Goal: Task Accomplishment & Management: Use online tool/utility

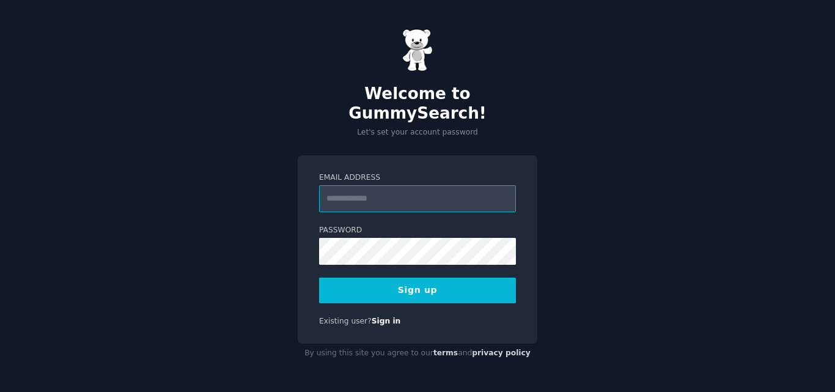
click at [379, 193] on input "Email Address" at bounding box center [417, 198] width 197 height 27
type input "**********"
click at [396, 287] on button "Sign up" at bounding box center [417, 291] width 197 height 26
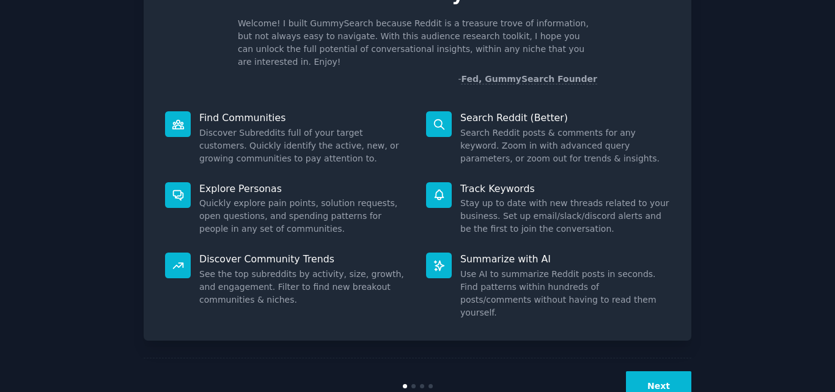
scroll to position [74, 0]
click at [657, 371] on button "Next" at bounding box center [658, 386] width 65 height 30
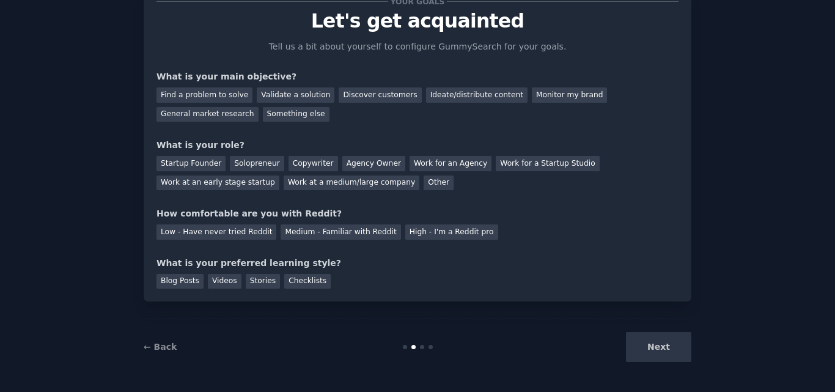
scroll to position [46, 0]
click at [216, 92] on div "Find a problem to solve" at bounding box center [205, 94] width 96 height 15
click at [188, 157] on div "Startup Founder" at bounding box center [191, 163] width 69 height 15
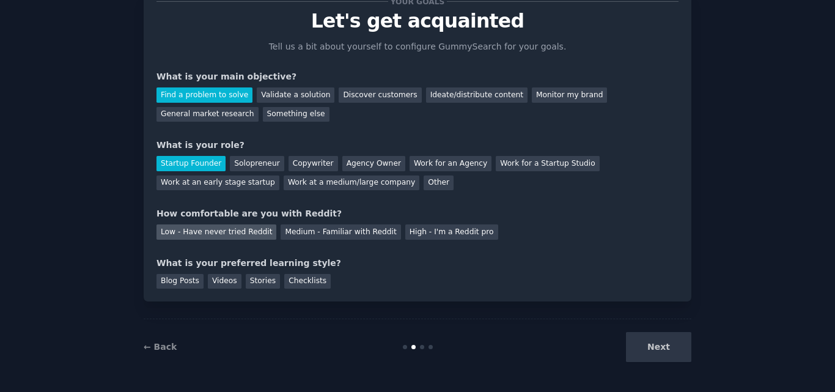
click at [212, 231] on div "Low - Have never tried Reddit" at bounding box center [217, 231] width 120 height 15
click at [175, 280] on div "Blog Posts" at bounding box center [180, 281] width 47 height 15
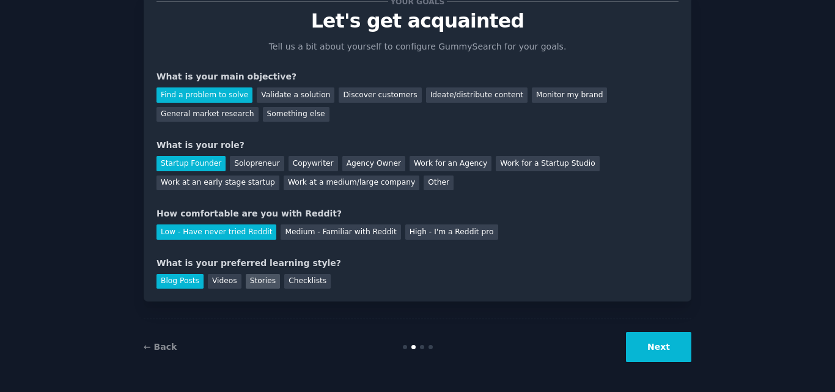
click at [246, 283] on div "Stories" at bounding box center [263, 281] width 34 height 15
click at [676, 349] on button "Next" at bounding box center [658, 347] width 65 height 30
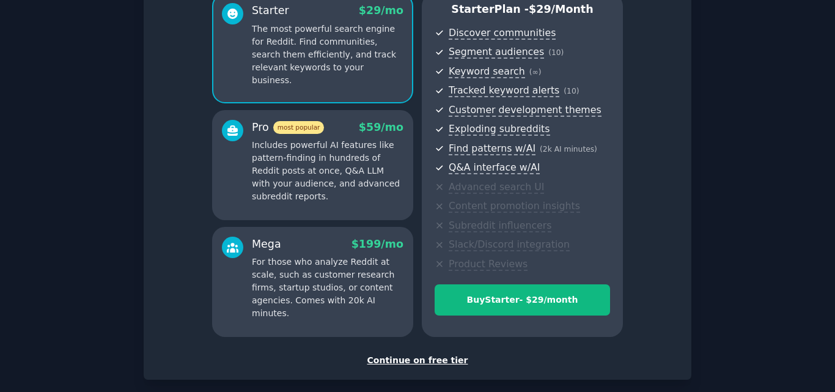
scroll to position [116, 0]
click at [424, 358] on div "Continue on free tier" at bounding box center [418, 361] width 522 height 13
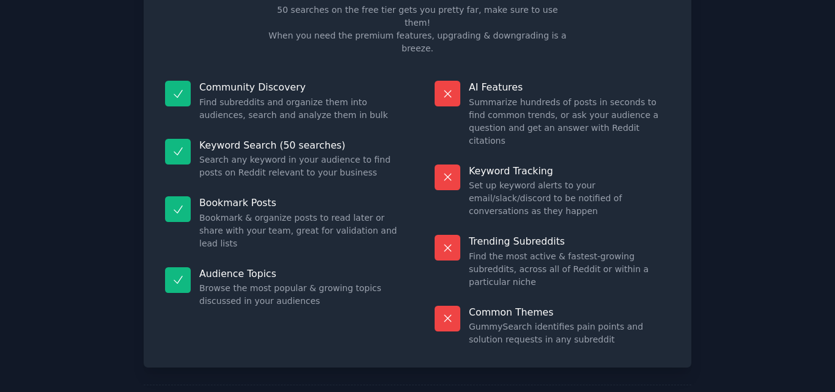
scroll to position [84, 0]
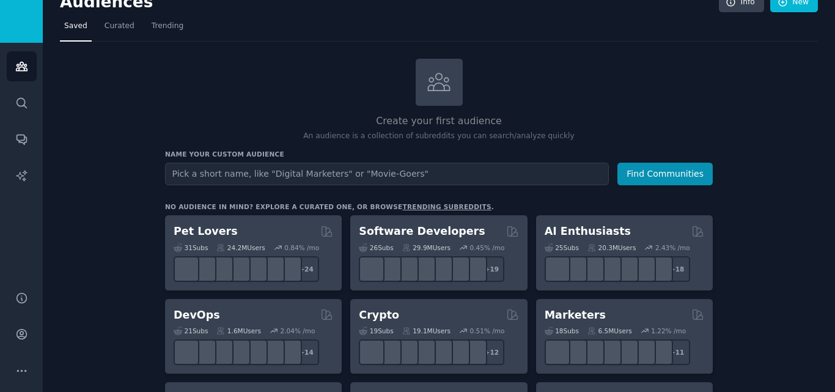
scroll to position [15, 0]
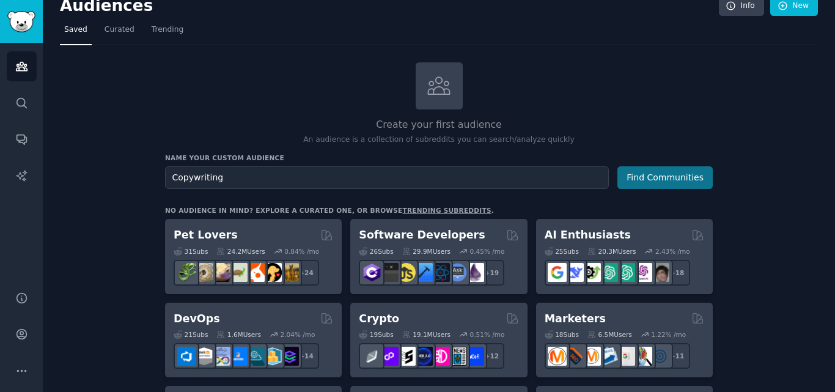
type input "Copywriting"
click at [680, 172] on button "Find Communities" at bounding box center [665, 177] width 95 height 23
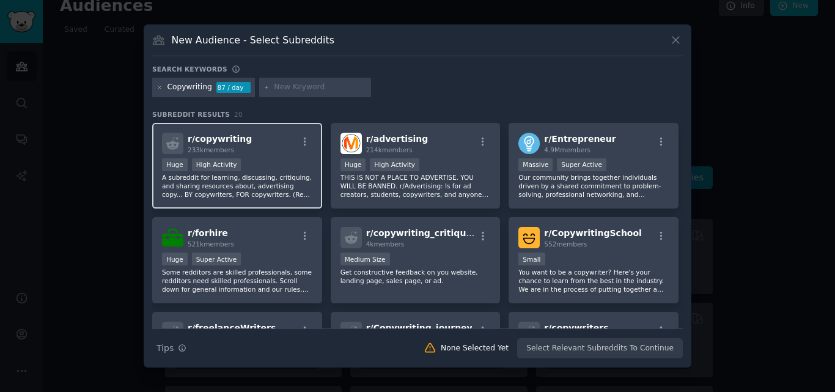
click at [272, 154] on div "r/ copywriting 233k members" at bounding box center [237, 143] width 150 height 21
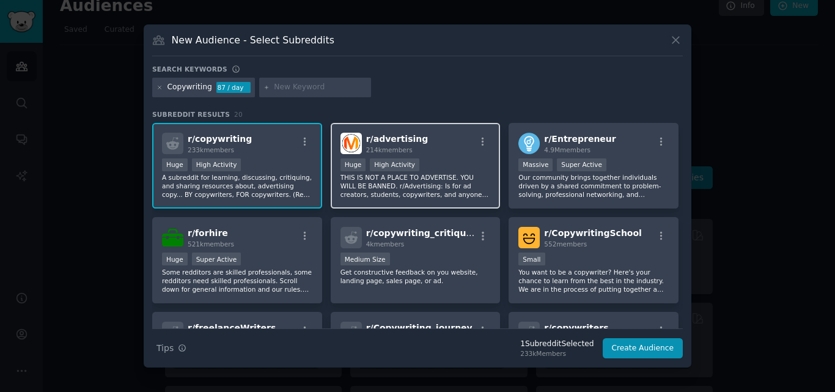
click at [453, 157] on div "r/ advertising 214k members 100,000 - 1,000,000 members Huge High Activity THIS…" at bounding box center [416, 166] width 170 height 86
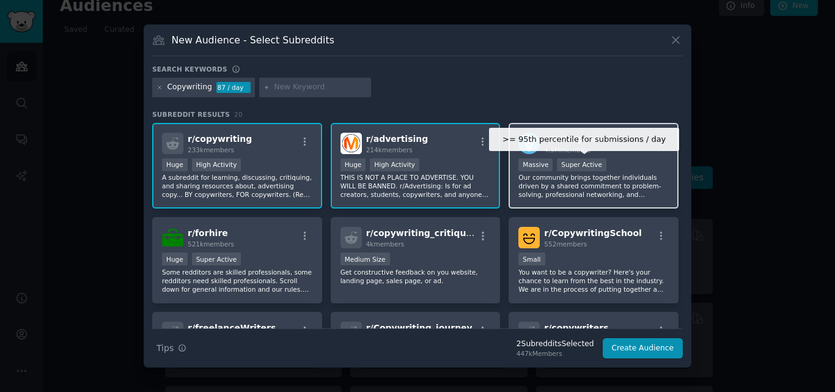
click at [557, 160] on div "Super Active" at bounding box center [582, 164] width 50 height 13
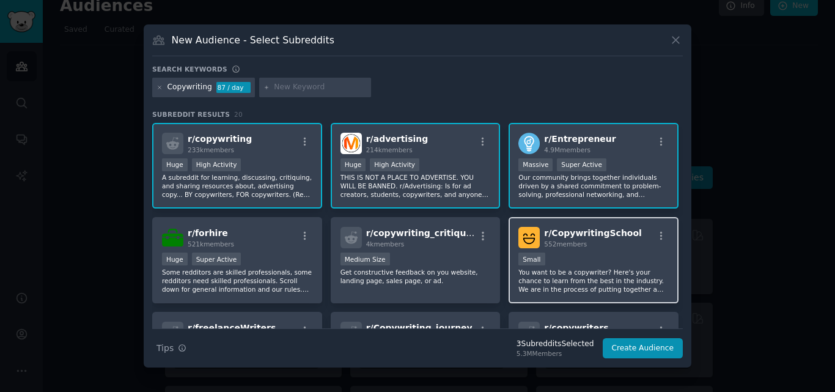
click at [582, 243] on div "552 members" at bounding box center [593, 244] width 98 height 9
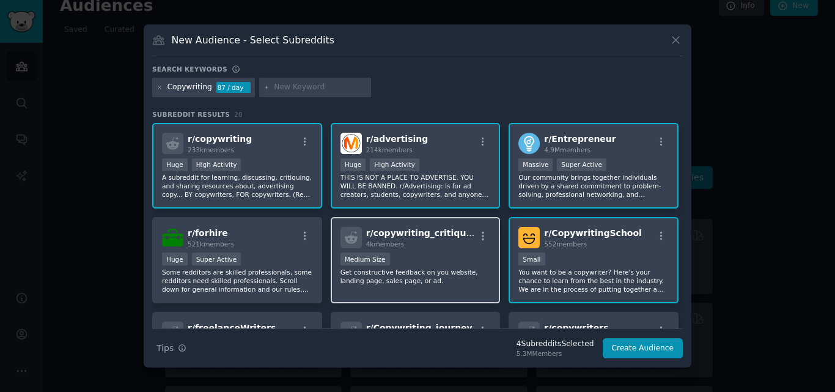
click at [462, 250] on div "r/ copywriting_critiques 4k members Medium Size Get constructive feedback on yo…" at bounding box center [416, 260] width 170 height 86
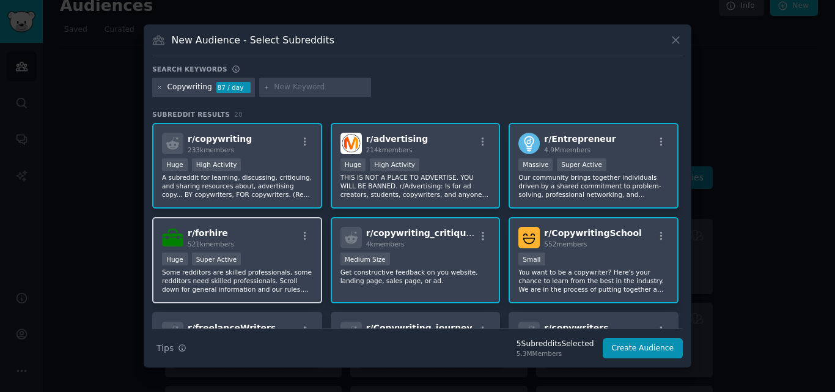
click at [287, 253] on div "Huge Super Active" at bounding box center [237, 260] width 150 height 15
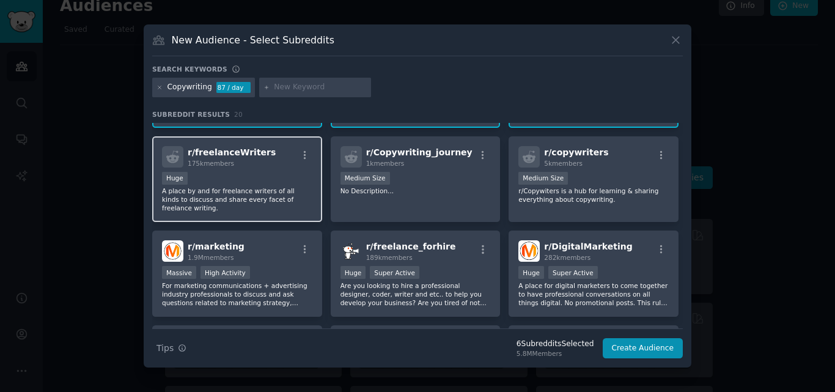
scroll to position [176, 0]
click at [282, 199] on p "A place by and for freelance writers of all kinds to discuss and share every fa…" at bounding box center [237, 199] width 150 height 26
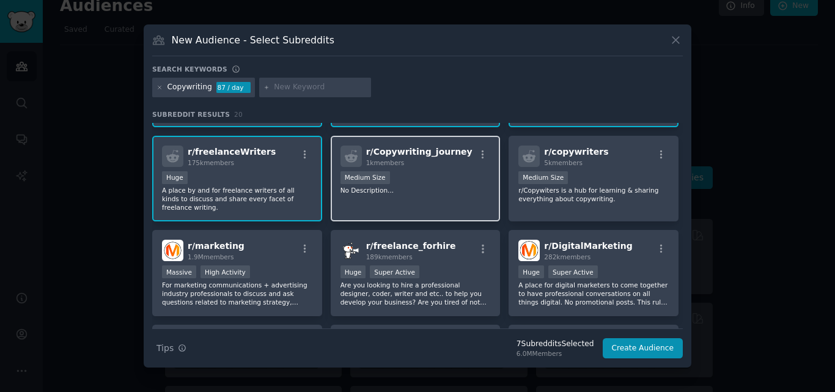
click at [386, 194] on p "No Description..." at bounding box center [416, 190] width 150 height 9
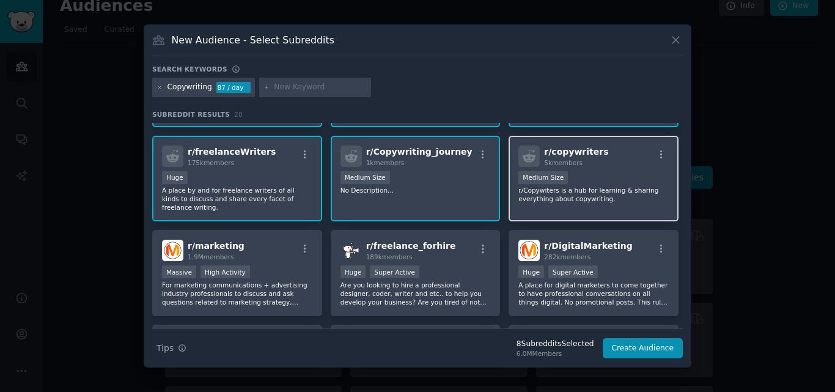
click at [522, 195] on p "r/Copywiters is a hub for learning & sharing everything about copywriting." at bounding box center [594, 194] width 150 height 17
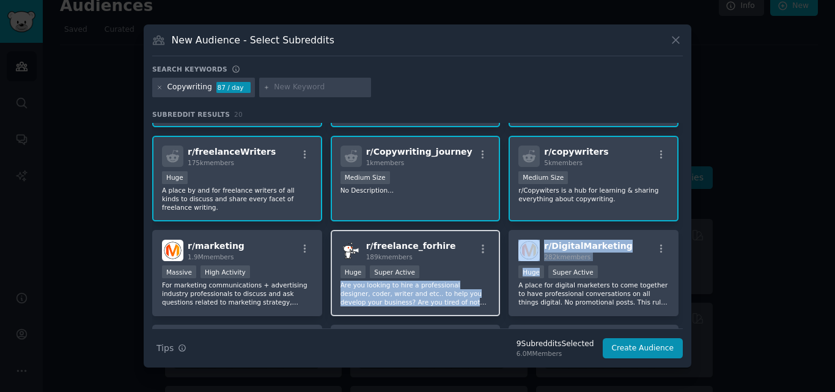
drag, startPoint x: 541, startPoint y: 254, endPoint x: 416, endPoint y: 263, distance: 124.5
click at [416, 263] on div "r/ copywriting 233k members Huge High Activity A subreddit for learning, discus…" at bounding box center [417, 273] width 531 height 653
click at [416, 265] on div ">= 95th percentile for submissions / day Huge Super Active" at bounding box center [416, 272] width 150 height 15
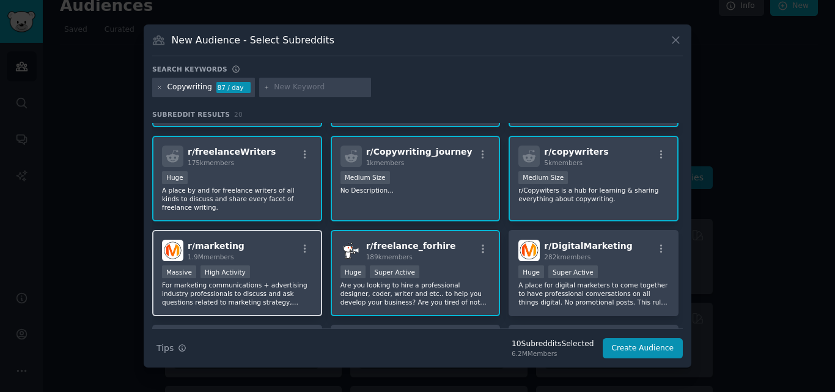
click at [290, 265] on div "Massive High Activity" at bounding box center [237, 272] width 150 height 15
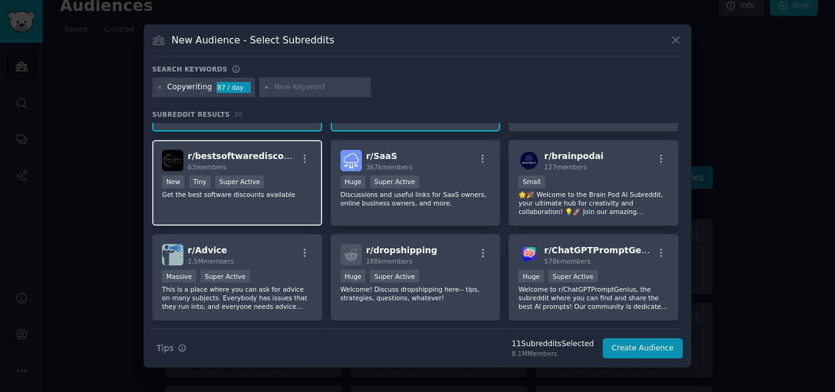
scroll to position [362, 0]
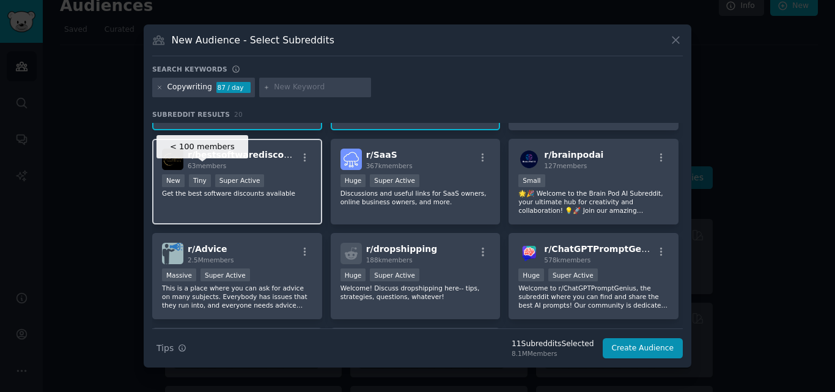
click at [203, 174] on div "Tiny" at bounding box center [200, 180] width 22 height 13
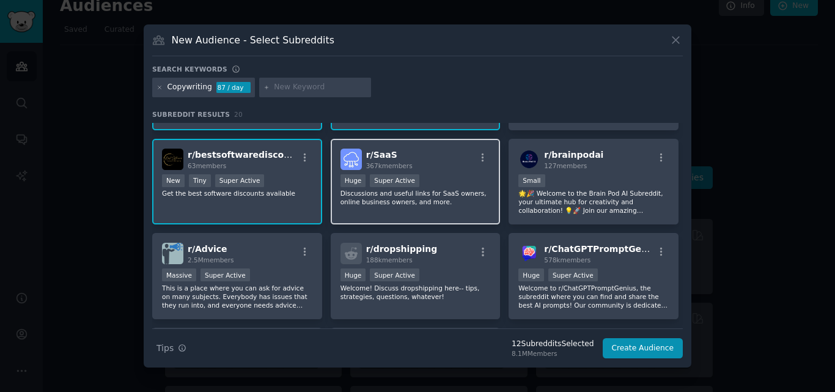
click at [347, 189] on p "Discussions and useful links for SaaS owners, online business owners, and more." at bounding box center [416, 197] width 150 height 17
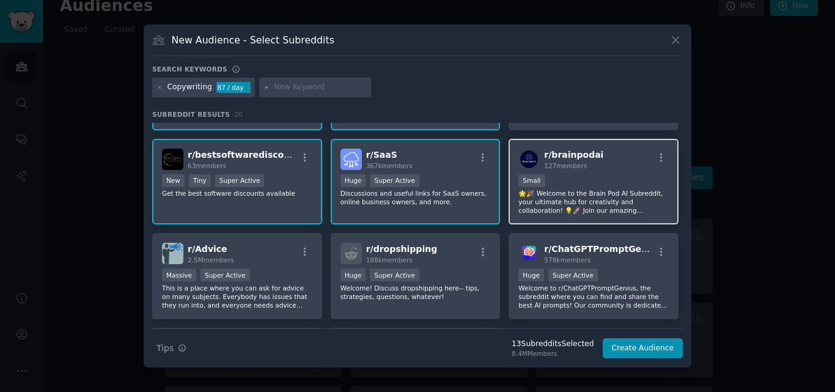
click at [558, 192] on p "🌟🎉 Welcome to the Brain Pod AI Subreddit, your ultimate hub for creativity and …" at bounding box center [594, 202] width 150 height 26
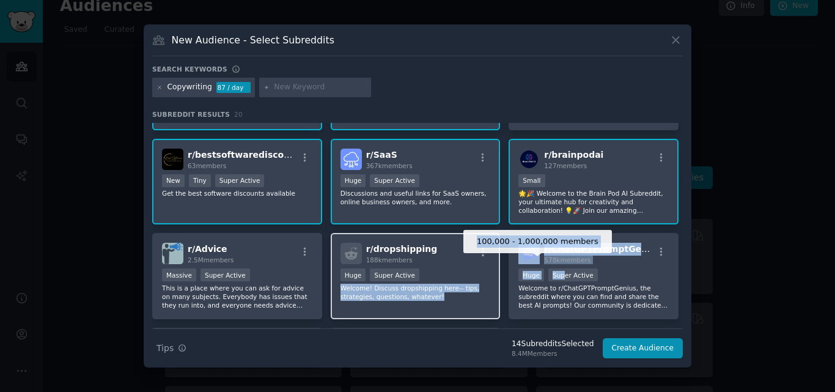
drag, startPoint x: 558, startPoint y: 264, endPoint x: 425, endPoint y: 270, distance: 133.5
click at [425, 270] on div "r/ copywriting 233k members Huge High Activity A subreddit for learning, discus…" at bounding box center [417, 87] width 531 height 653
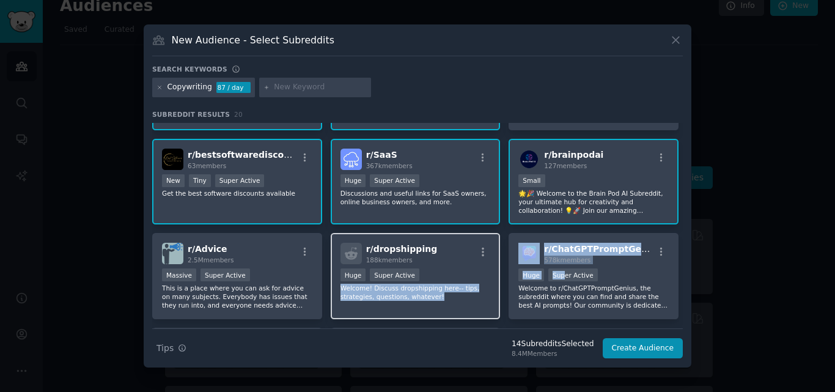
click at [425, 270] on div "100,000 - 1,000,000 members Huge Super Active" at bounding box center [416, 275] width 150 height 15
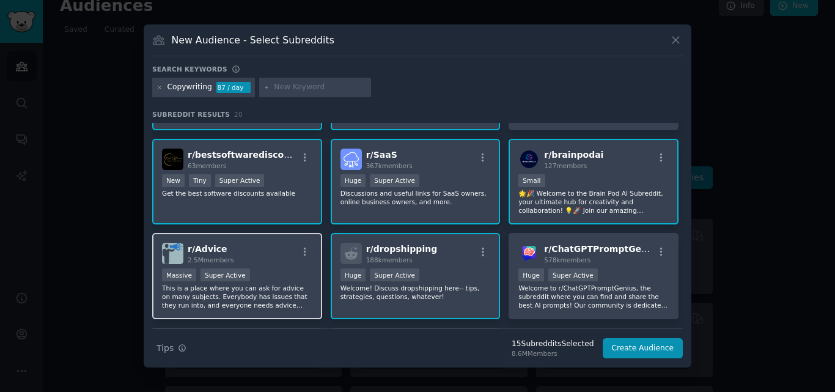
click at [302, 271] on div "Massive Super Active" at bounding box center [237, 275] width 150 height 15
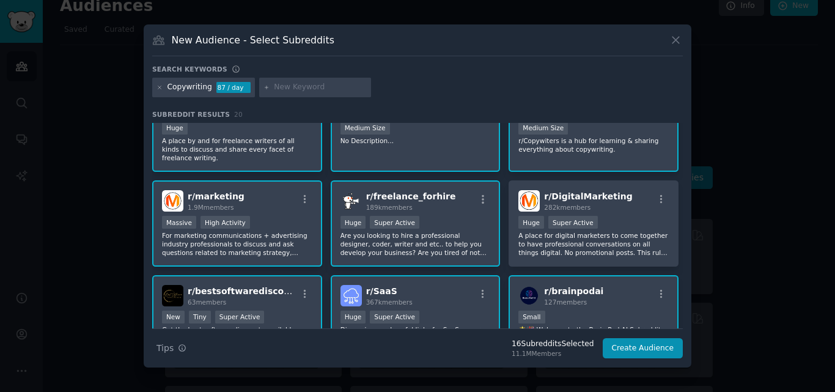
scroll to position [224, 0]
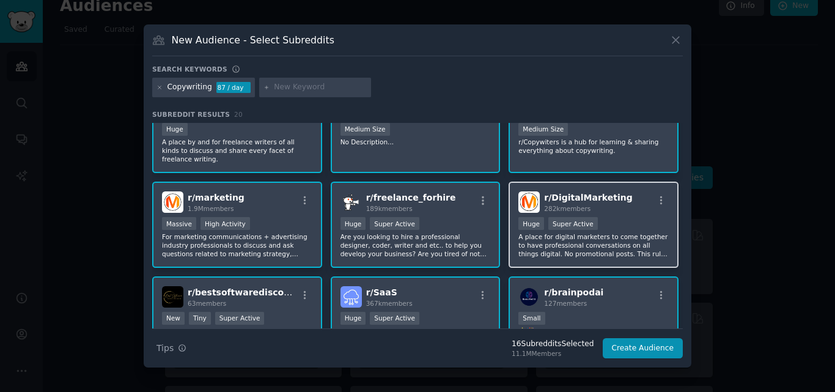
click at [581, 232] on p "A place for digital marketers to come together to have professional conversatio…" at bounding box center [594, 245] width 150 height 26
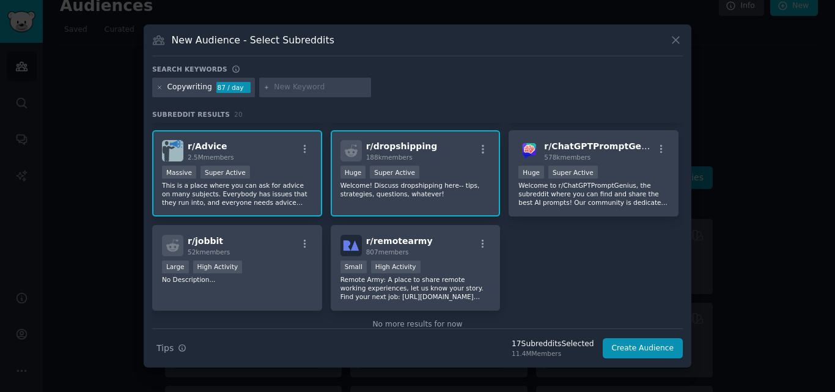
scroll to position [468, 0]
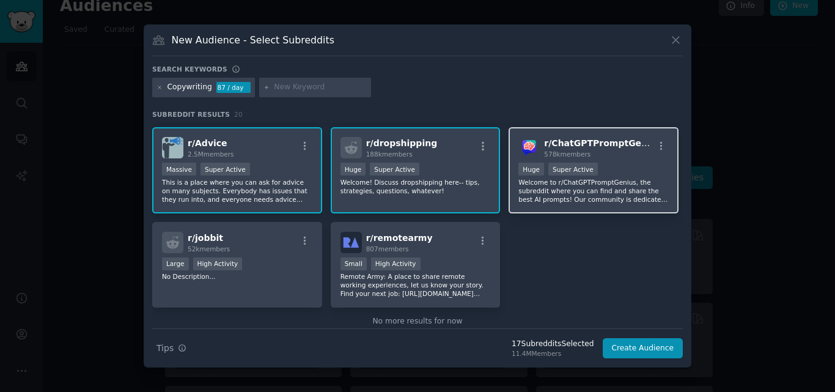
click at [550, 178] on p "Welcome to r/ChatGPTPromptGenius, the subreddit where you can find and share th…" at bounding box center [594, 191] width 150 height 26
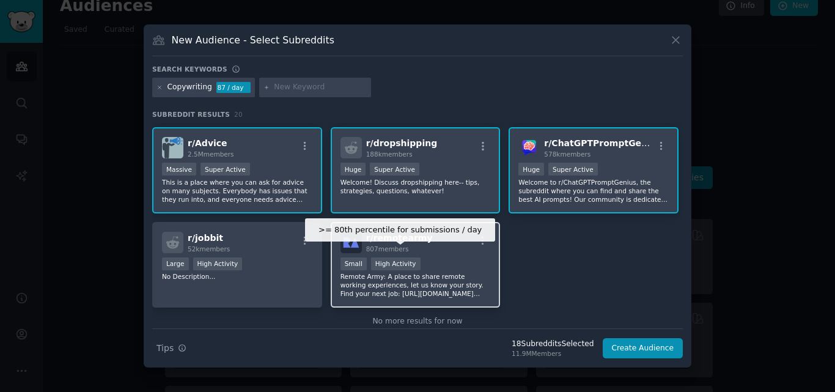
click at [410, 260] on div "High Activity" at bounding box center [396, 263] width 50 height 13
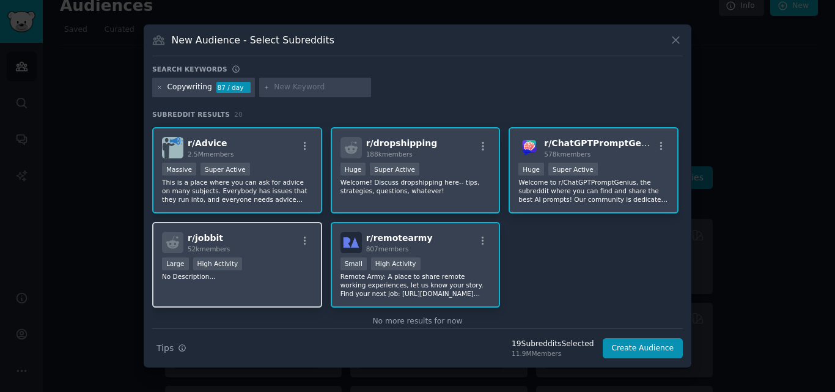
click at [275, 257] on div "Large High Activity" at bounding box center [237, 264] width 150 height 15
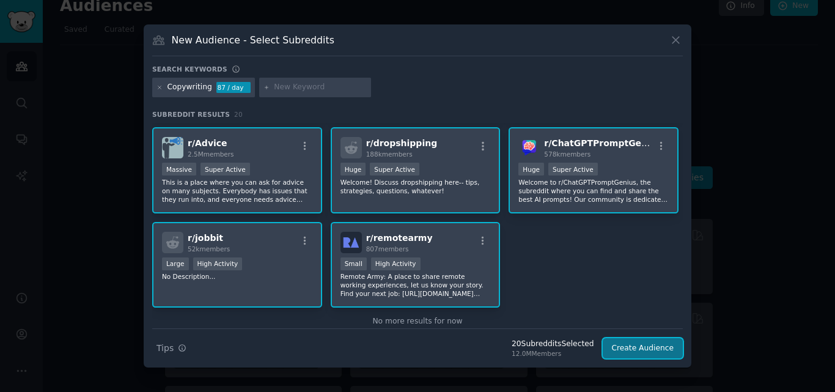
click at [648, 344] on button "Create Audience" at bounding box center [643, 348] width 81 height 21
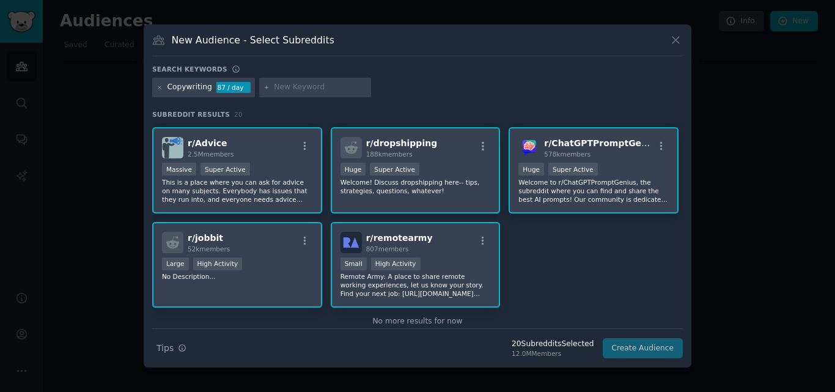
scroll to position [0, 0]
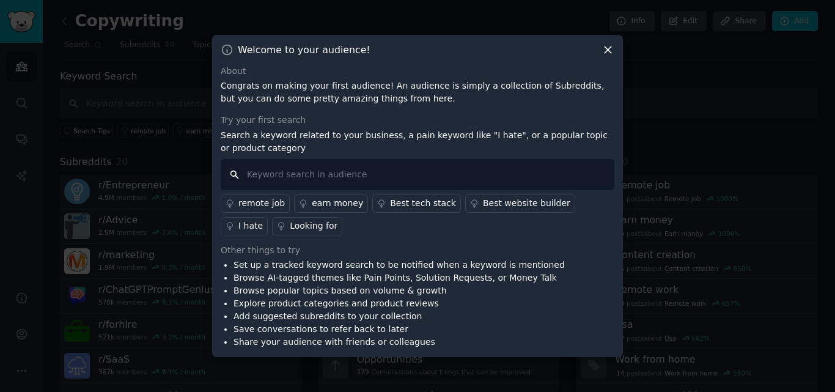
click at [418, 179] on input "text" at bounding box center [418, 174] width 394 height 31
type input "looking for ai chrome extension"
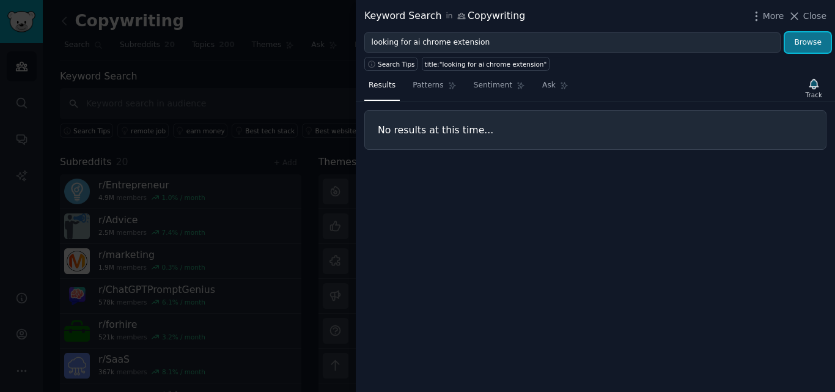
click at [807, 41] on button "Browse" at bounding box center [808, 42] width 46 height 21
click at [809, 14] on span "Close" at bounding box center [815, 16] width 23 height 13
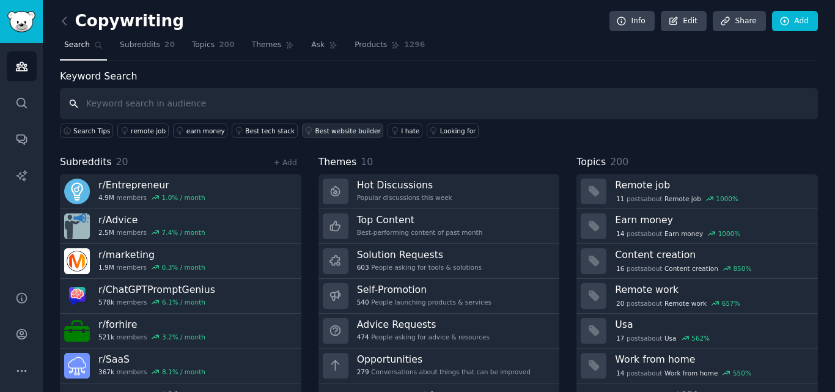
scroll to position [30, 0]
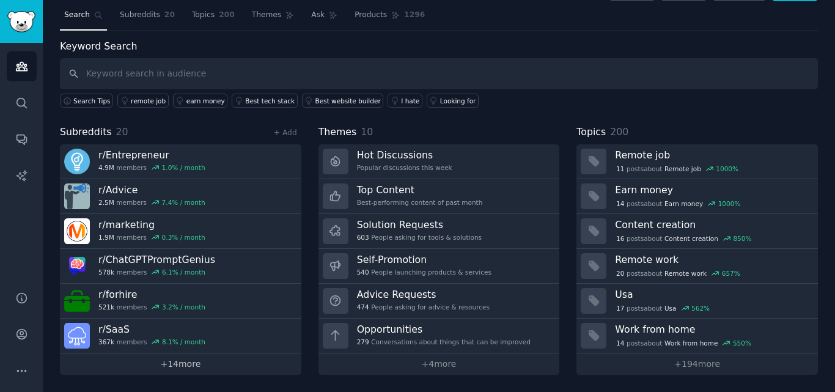
click at [174, 369] on link "+ 14 more" at bounding box center [181, 364] width 242 height 21
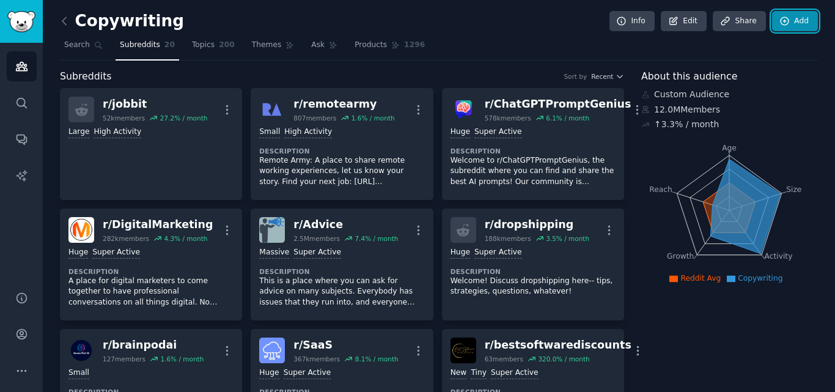
click at [785, 24] on icon at bounding box center [785, 21] width 8 height 8
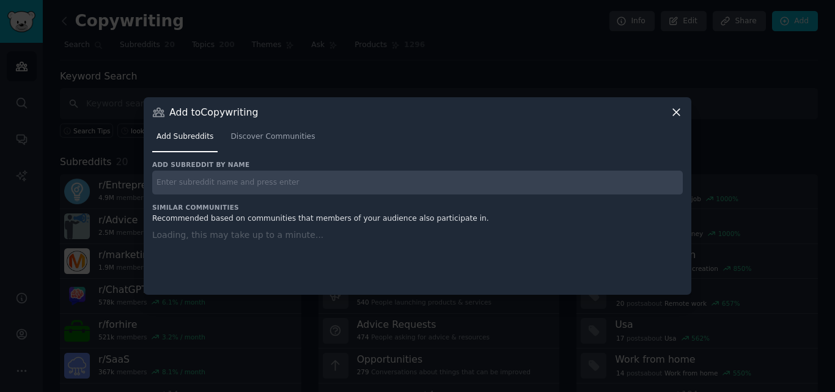
click at [327, 185] on div "Add subreddit by name Similar Communities Recommended based on communities that…" at bounding box center [417, 220] width 531 height 120
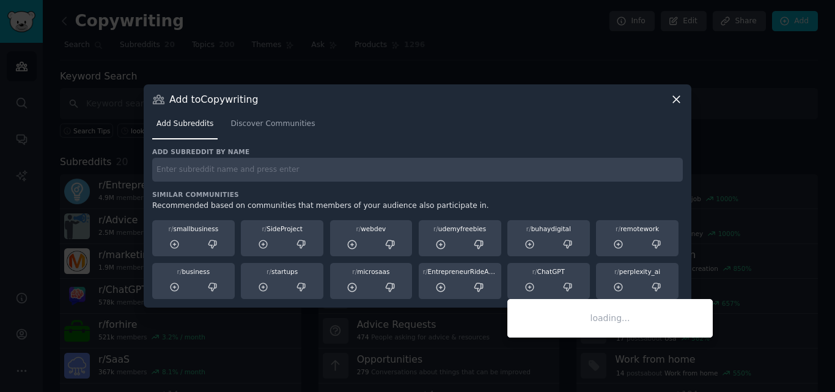
click at [548, 284] on div at bounding box center [549, 287] width 74 height 15
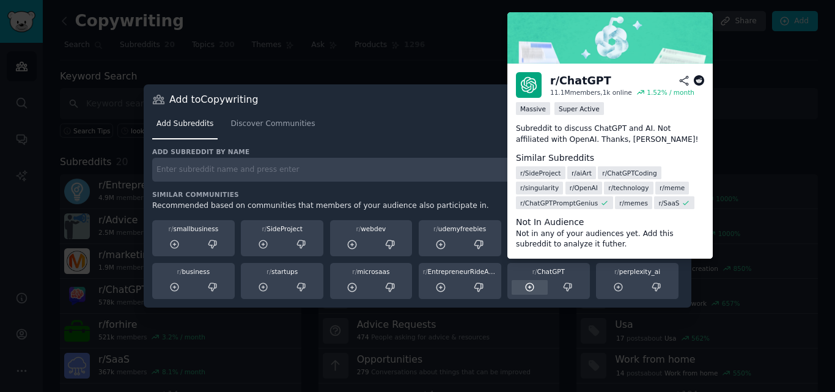
click at [528, 289] on icon at bounding box center [530, 287] width 11 height 11
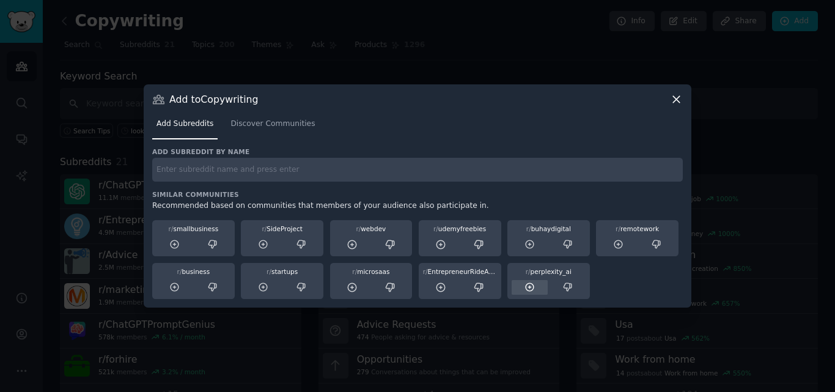
click at [527, 291] on icon at bounding box center [530, 287] width 8 height 8
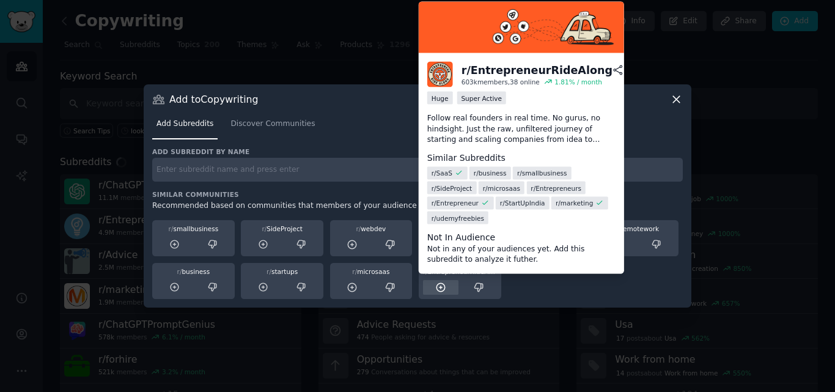
click at [438, 289] on icon at bounding box center [440, 287] width 11 height 11
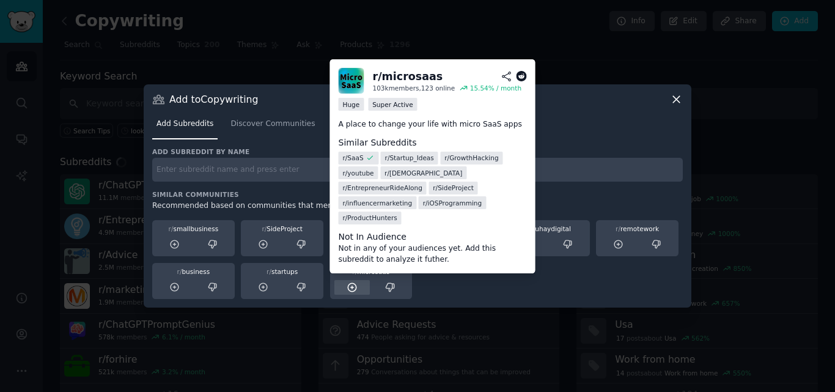
click at [354, 287] on icon at bounding box center [352, 287] width 11 height 11
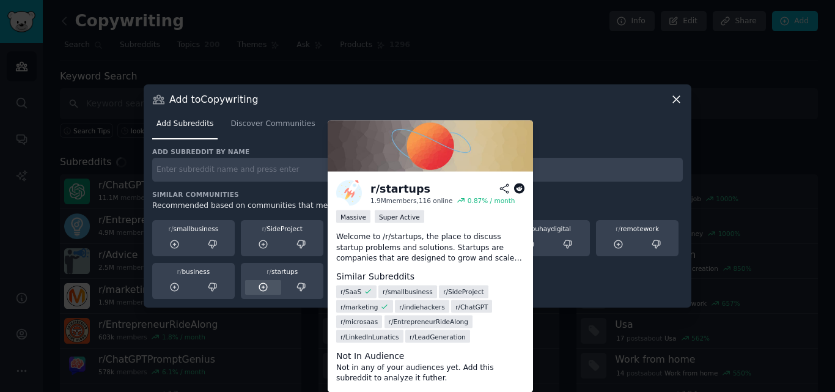
click at [264, 286] on icon at bounding box center [263, 287] width 8 height 8
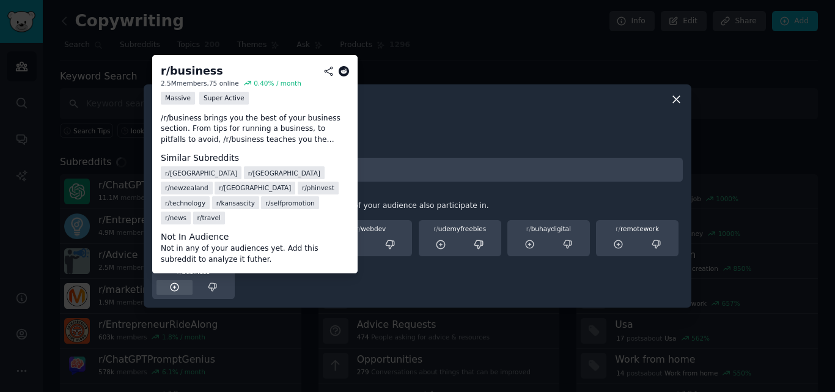
click at [174, 286] on icon at bounding box center [175, 287] width 8 height 8
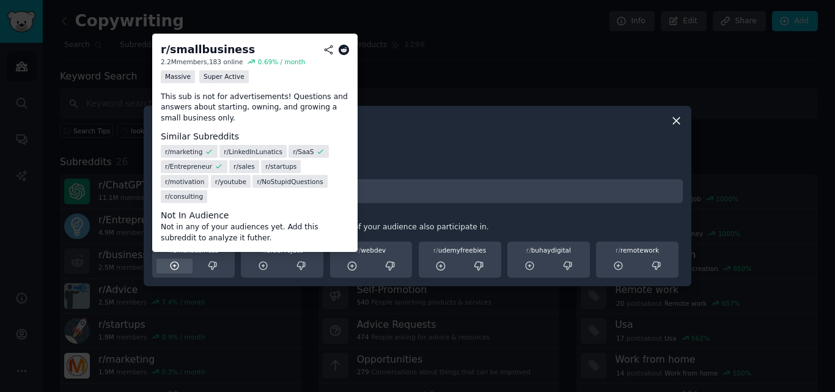
click at [172, 267] on icon at bounding box center [174, 266] width 11 height 11
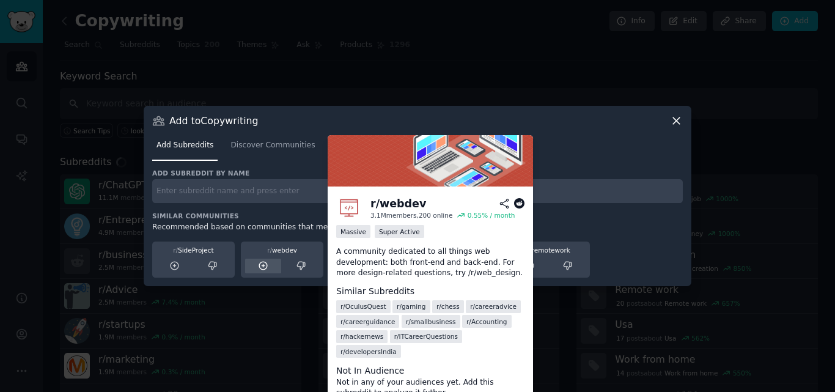
click at [261, 267] on icon at bounding box center [263, 266] width 11 height 11
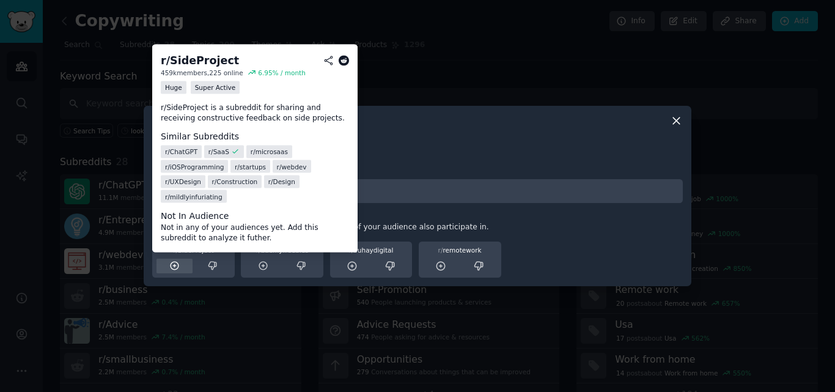
click at [175, 267] on icon at bounding box center [175, 266] width 8 height 8
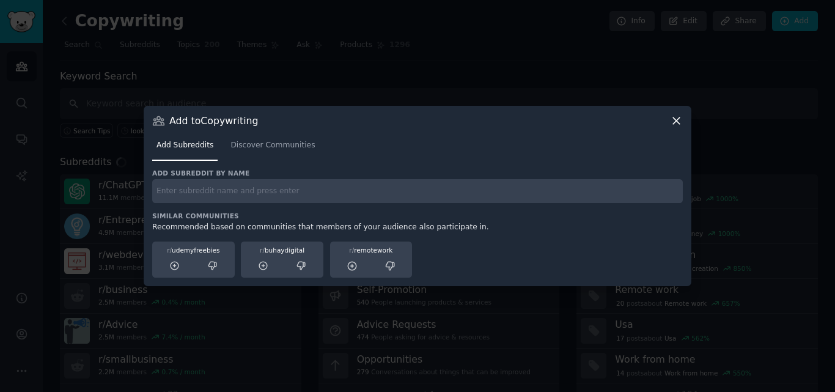
click at [175, 267] on icon at bounding box center [175, 266] width 8 height 8
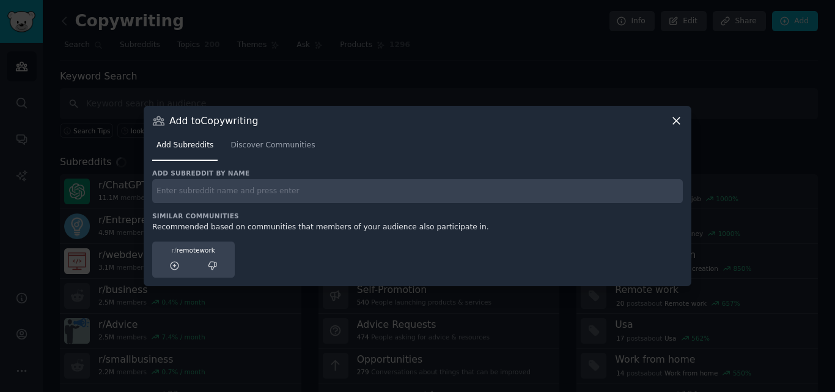
click at [175, 267] on icon at bounding box center [175, 266] width 8 height 8
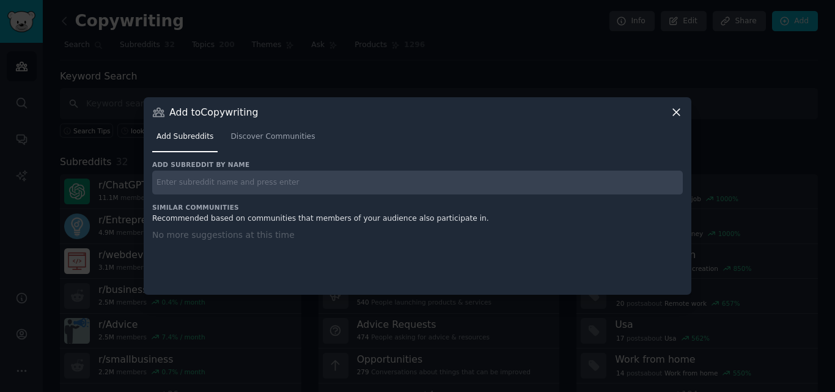
click at [212, 183] on input "text" at bounding box center [417, 183] width 531 height 24
type input "test"
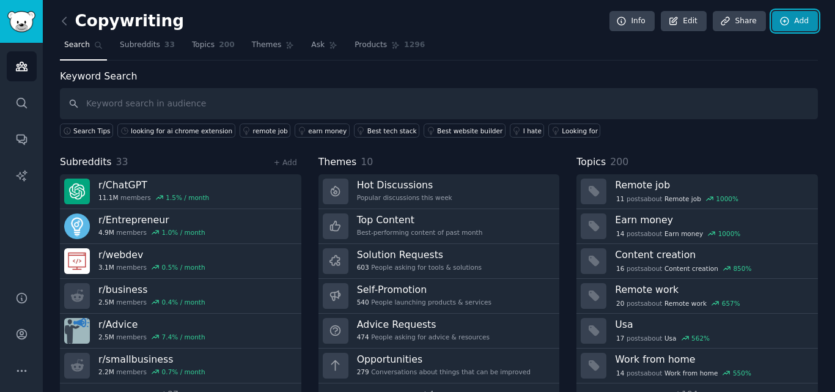
click at [794, 20] on link "Add" at bounding box center [795, 21] width 46 height 21
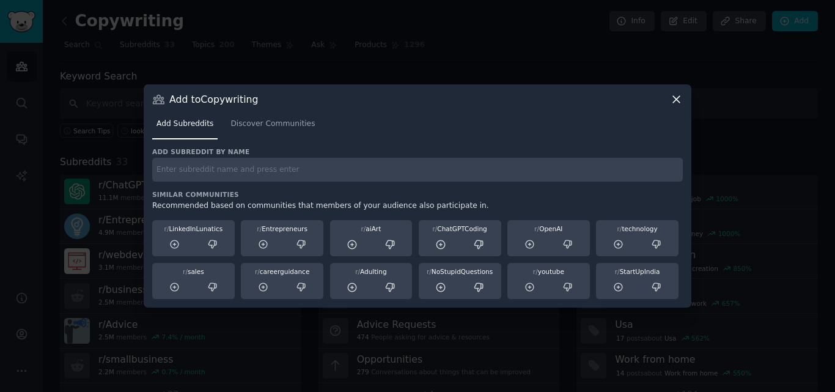
click at [265, 165] on input "text" at bounding box center [417, 170] width 531 height 24
type input "test"
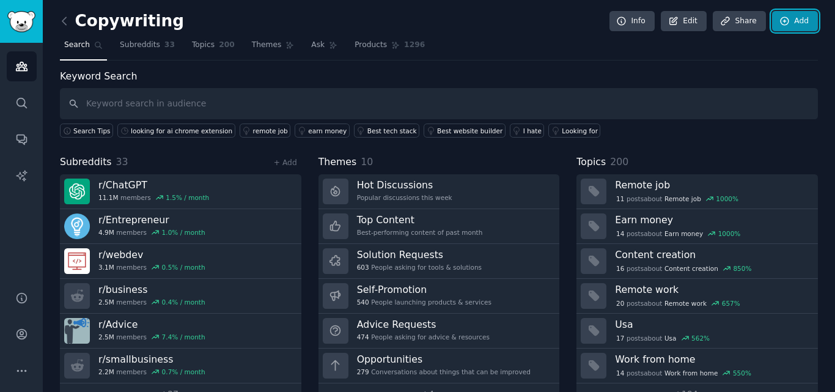
click at [799, 29] on link "Add" at bounding box center [795, 21] width 46 height 21
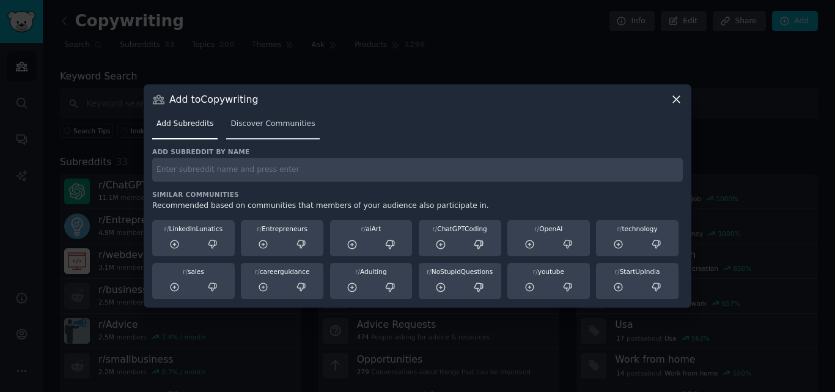
click at [279, 139] on div "Add Subreddits Discover Communities" at bounding box center [417, 127] width 531 height 42
click at [256, 179] on input "text" at bounding box center [417, 170] width 531 height 24
type input "test"
click at [281, 127] on span "Discover Communities" at bounding box center [273, 124] width 84 height 11
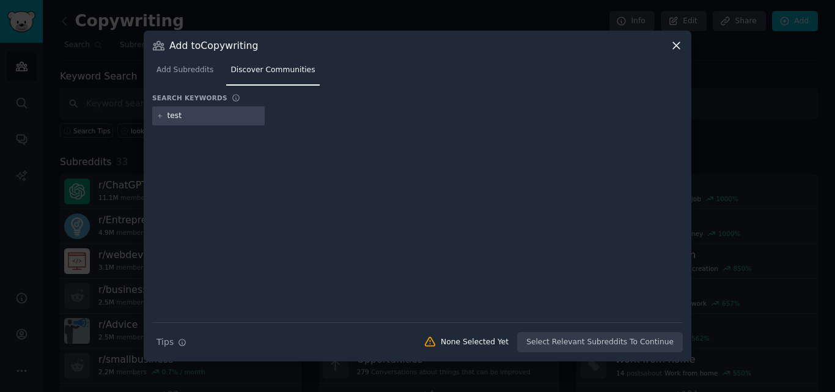
type input "test"
click at [569, 343] on div "Search Tips Tips None Selected Yet Select Relevant Subreddits To Continue" at bounding box center [417, 337] width 531 height 31
click at [281, 125] on div "test" at bounding box center [417, 118] width 531 height 24
click at [207, 116] on input "test" at bounding box center [214, 116] width 93 height 11
click at [160, 116] on icon at bounding box center [159, 115] width 3 height 3
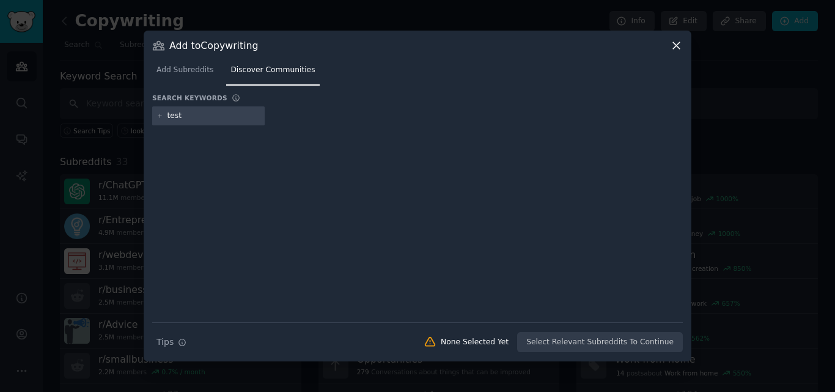
click at [205, 111] on input "test" at bounding box center [214, 116] width 93 height 11
click at [163, 76] on link "Add Subreddits" at bounding box center [184, 73] width 65 height 25
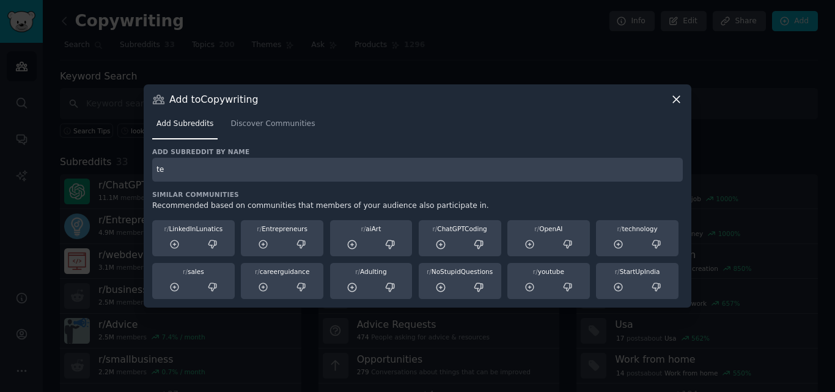
type input "t"
type input "r/test"
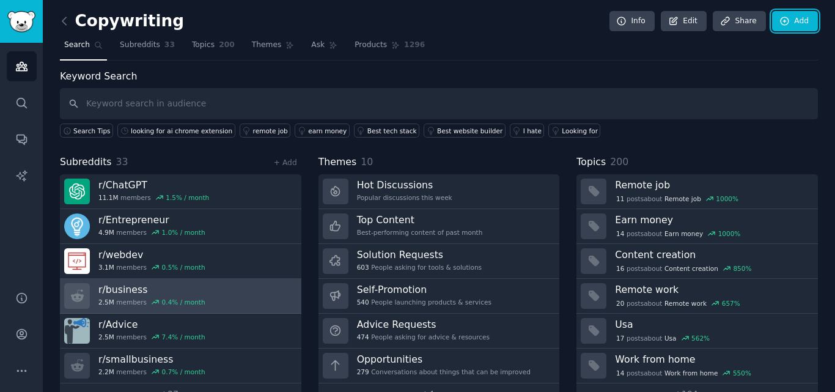
scroll to position [30, 0]
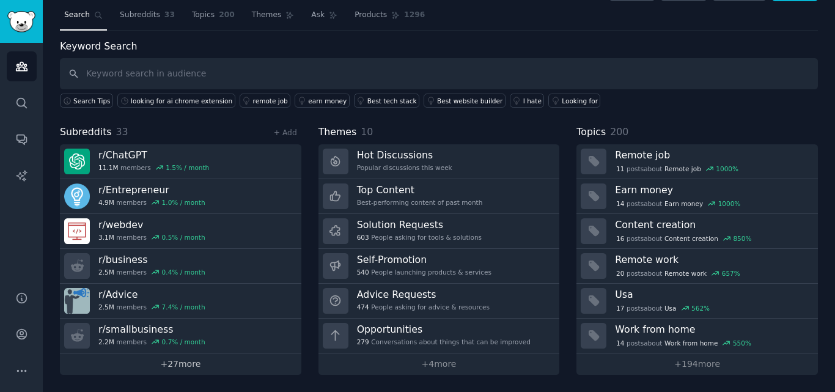
click at [190, 360] on link "+ 27 more" at bounding box center [181, 364] width 242 height 21
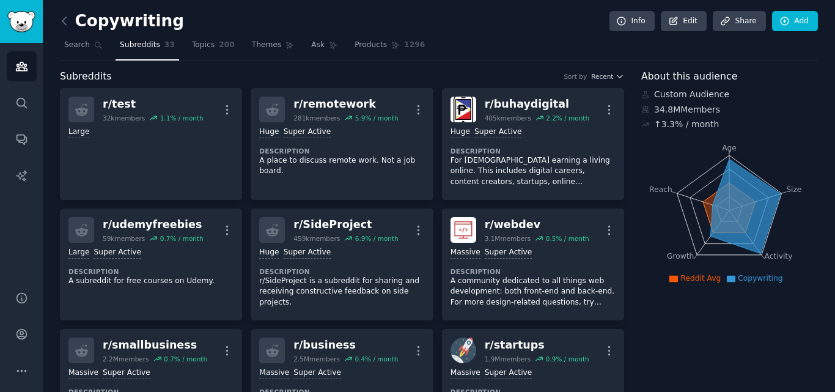
click at [713, 34] on div "Copywriting Info Edit Share Add" at bounding box center [439, 23] width 758 height 25
click at [26, 102] on icon "Sidebar" at bounding box center [21, 103] width 13 height 13
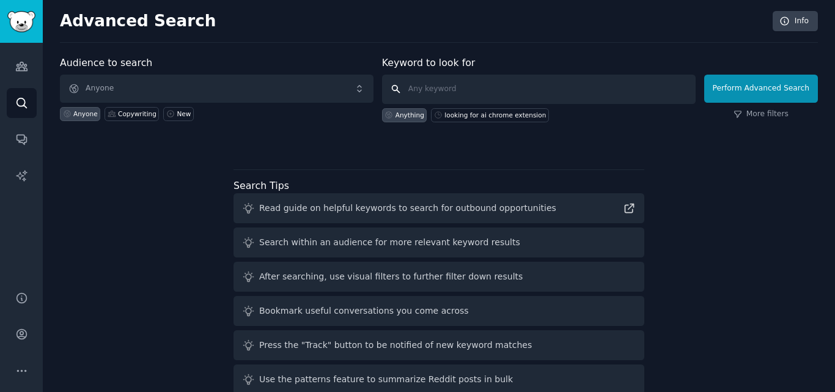
click at [505, 91] on input "text" at bounding box center [539, 89] width 314 height 29
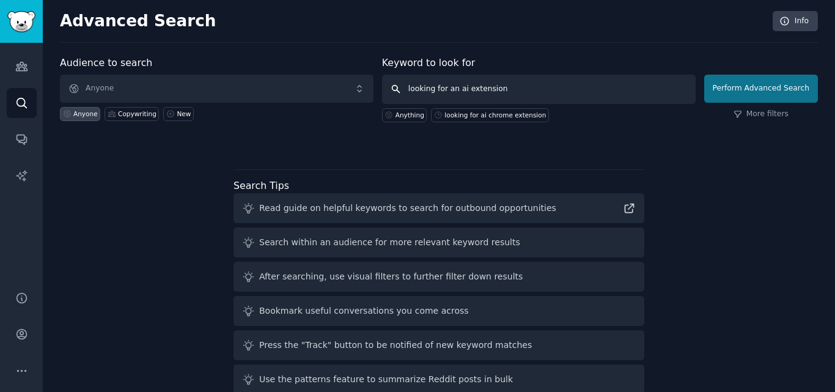
type input "looking for an ai extension"
click at [770, 89] on button "Perform Advanced Search" at bounding box center [762, 89] width 114 height 28
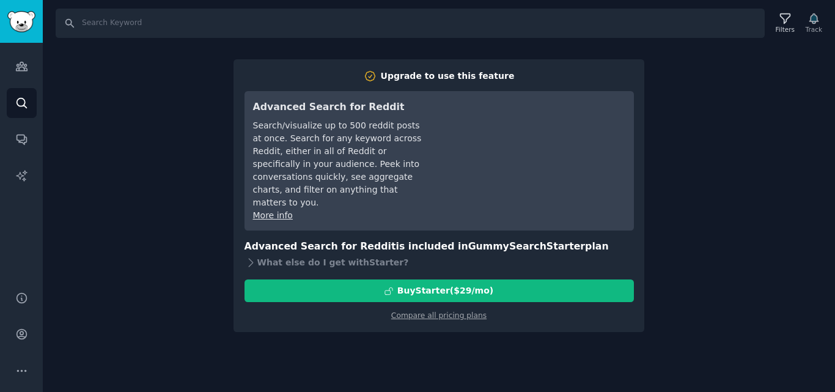
click at [707, 164] on div "Search Filters Track Upgrade to use this feature Advanced Search for Reddit Sea…" at bounding box center [439, 196] width 793 height 392
click at [117, 229] on div "Search Filters Track Upgrade to use this feature Advanced Search for Reddit Sea…" at bounding box center [439, 196] width 793 height 392
click at [20, 70] on icon "Sidebar" at bounding box center [21, 66] width 13 height 13
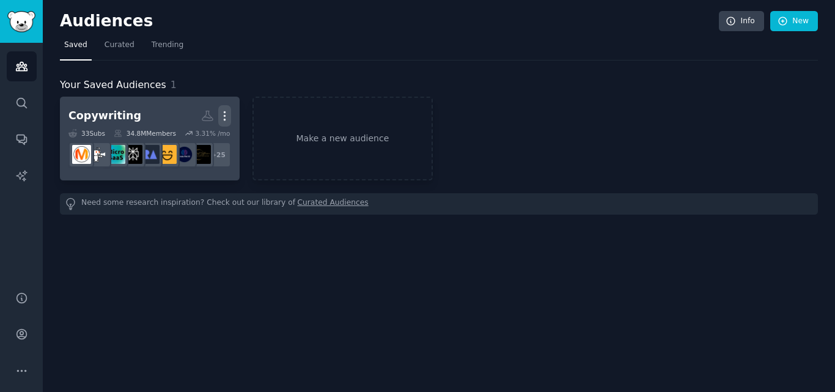
click at [228, 117] on icon "button" at bounding box center [224, 115] width 13 height 13
click at [190, 122] on p "View" at bounding box center [187, 120] width 20 height 13
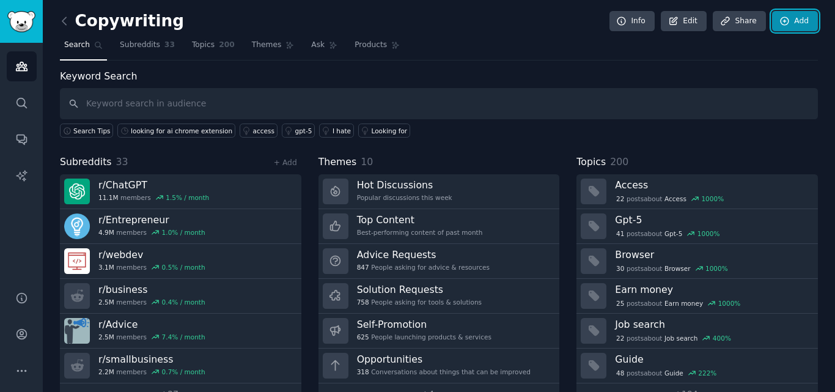
click at [805, 26] on link "Add" at bounding box center [795, 21] width 46 height 21
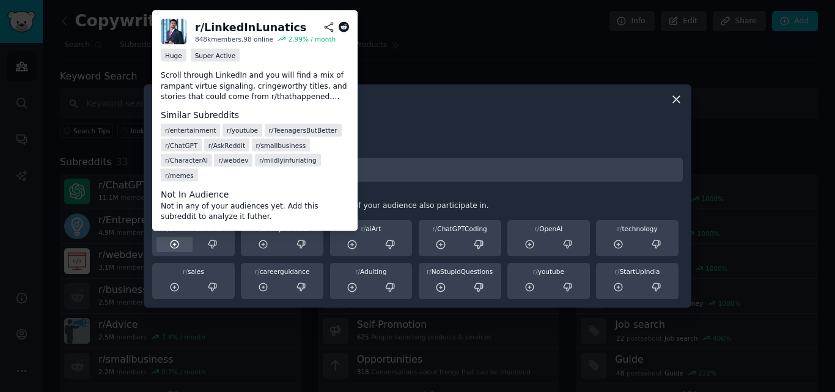
click at [171, 245] on icon at bounding box center [175, 244] width 8 height 8
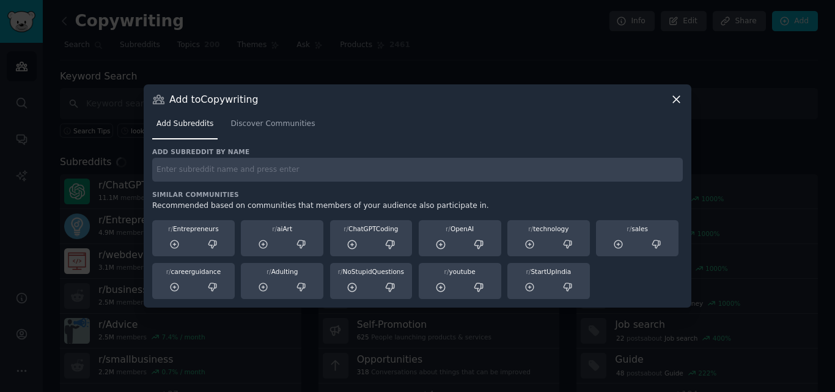
click at [171, 245] on icon at bounding box center [175, 244] width 8 height 8
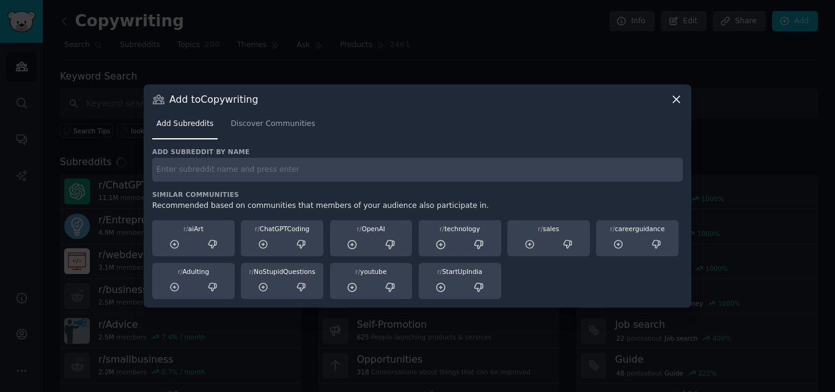
click at [171, 245] on icon at bounding box center [175, 244] width 8 height 8
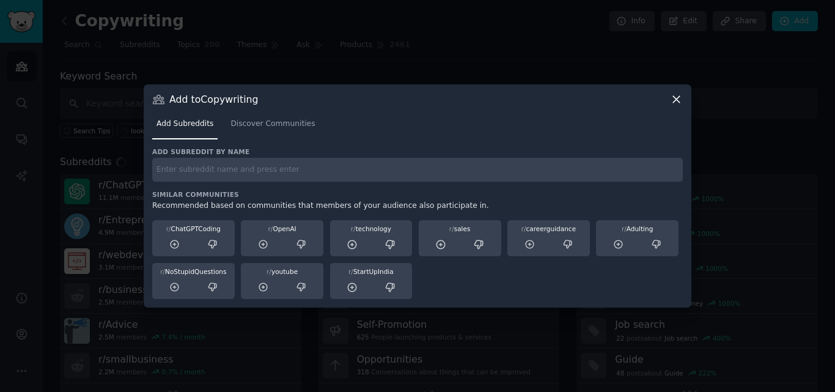
click at [171, 245] on icon at bounding box center [175, 244] width 8 height 8
click at [259, 245] on icon at bounding box center [263, 244] width 8 height 8
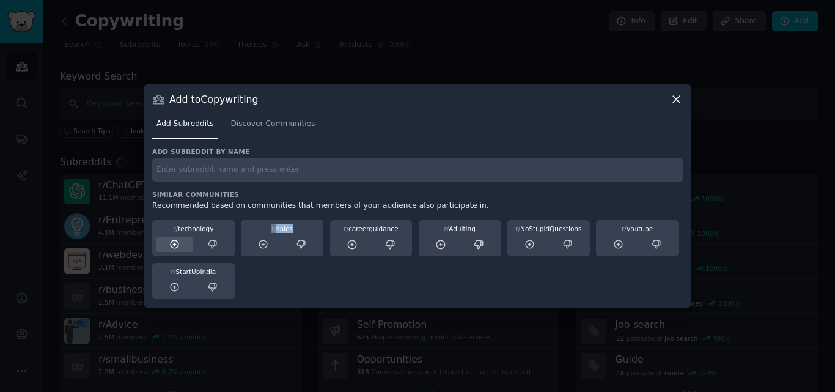
click at [171, 245] on icon at bounding box center [175, 244] width 8 height 8
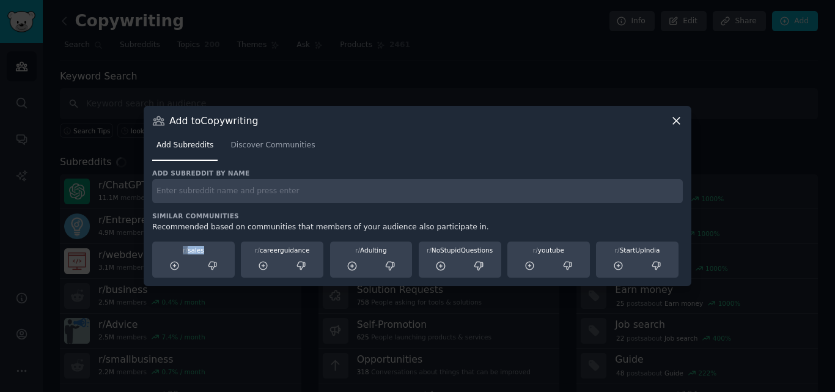
click at [171, 245] on div "r/ sales" at bounding box center [193, 260] width 83 height 37
click at [171, 264] on icon at bounding box center [175, 266] width 8 height 8
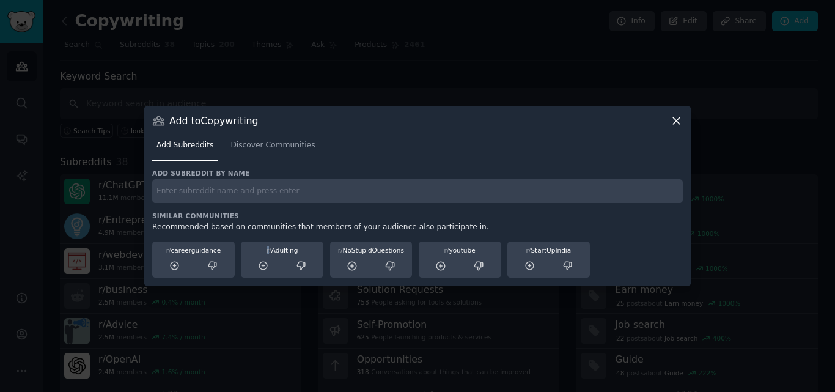
click at [171, 264] on icon at bounding box center [175, 266] width 8 height 8
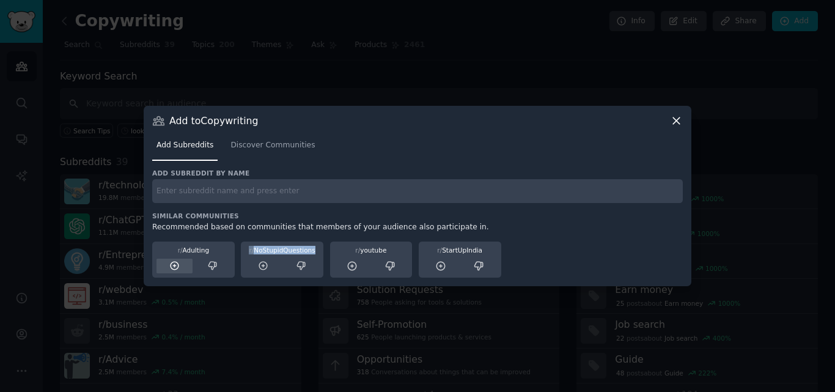
click at [171, 264] on icon at bounding box center [175, 266] width 8 height 8
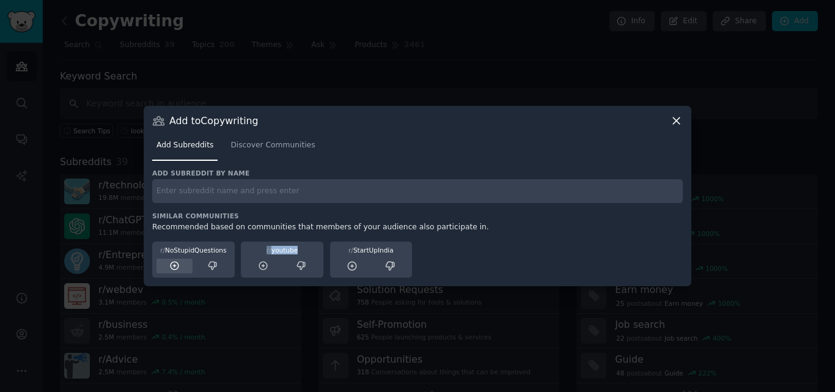
click at [171, 264] on icon at bounding box center [175, 266] width 8 height 8
click at [259, 264] on icon at bounding box center [263, 266] width 8 height 8
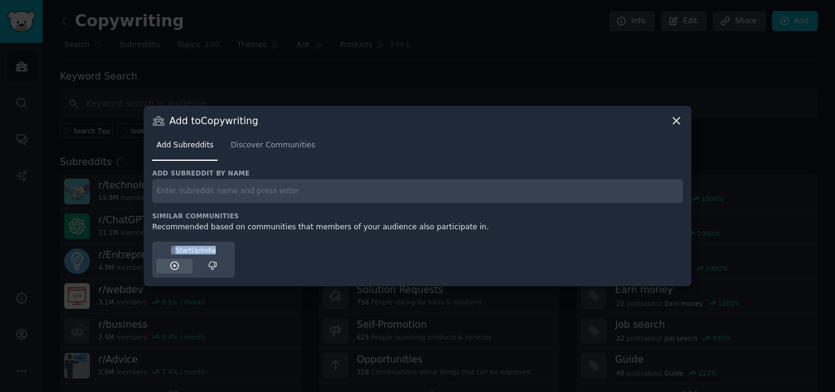
click at [171, 264] on icon at bounding box center [175, 266] width 8 height 8
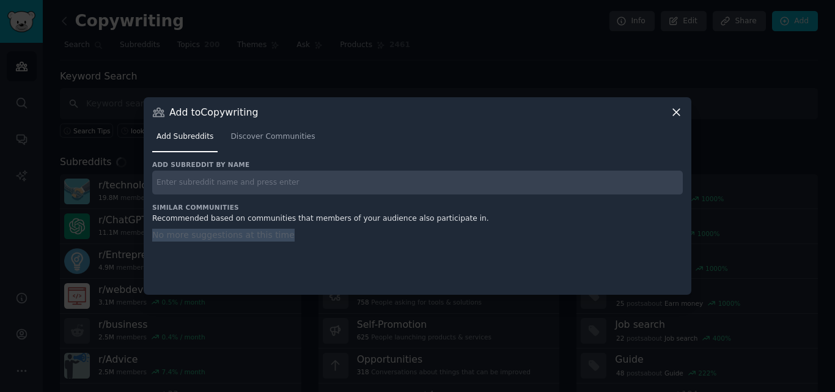
click at [171, 264] on div "No more suggestions at this time" at bounding box center [417, 254] width 531 height 51
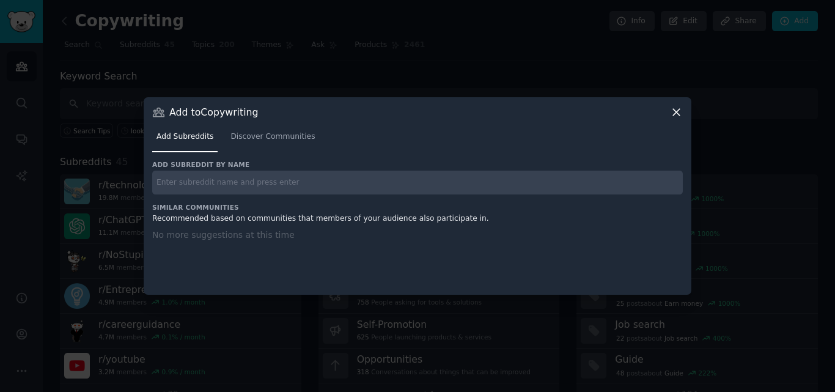
click at [180, 182] on input "text" at bounding box center [417, 183] width 531 height 24
type input "test"
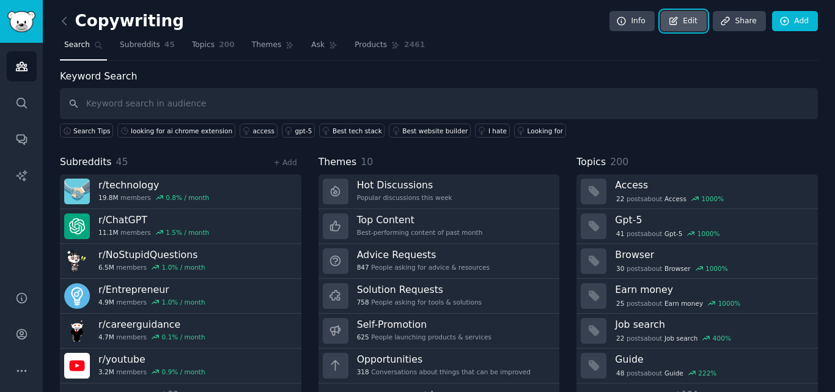
click at [682, 22] on link "Edit" at bounding box center [684, 21] width 46 height 21
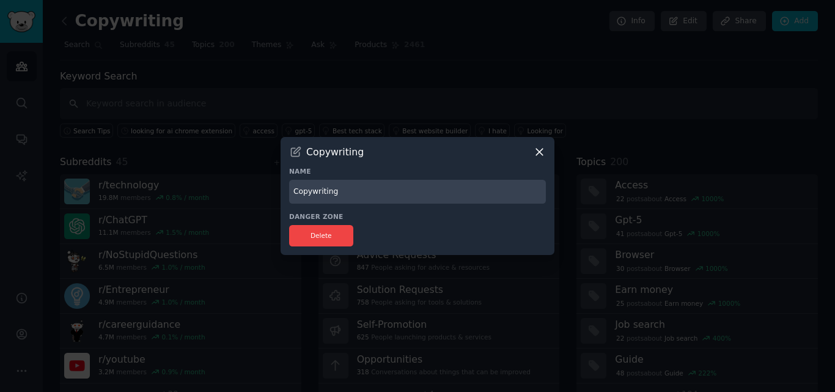
click at [531, 152] on div "Copywriting" at bounding box center [417, 152] width 257 height 13
click at [537, 152] on icon at bounding box center [539, 152] width 13 height 13
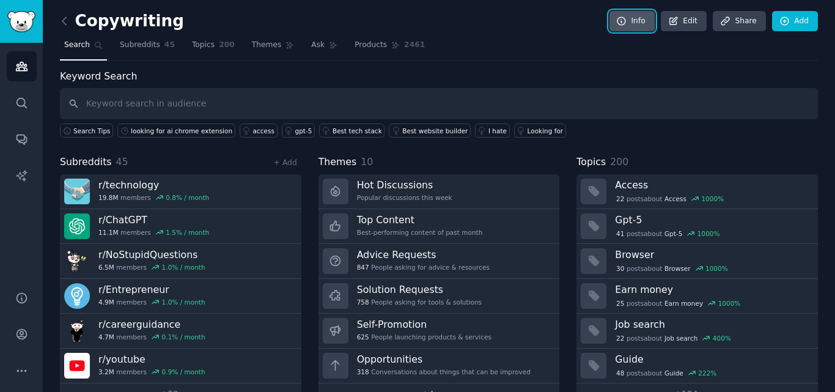
click at [624, 20] on icon at bounding box center [621, 21] width 11 height 11
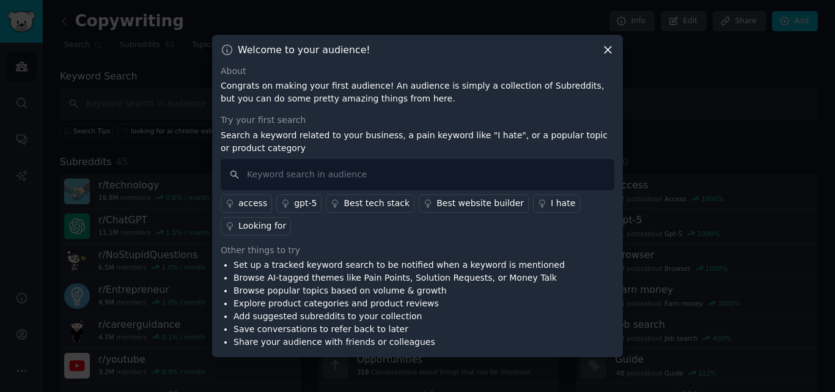
click at [612, 48] on icon at bounding box center [608, 49] width 13 height 13
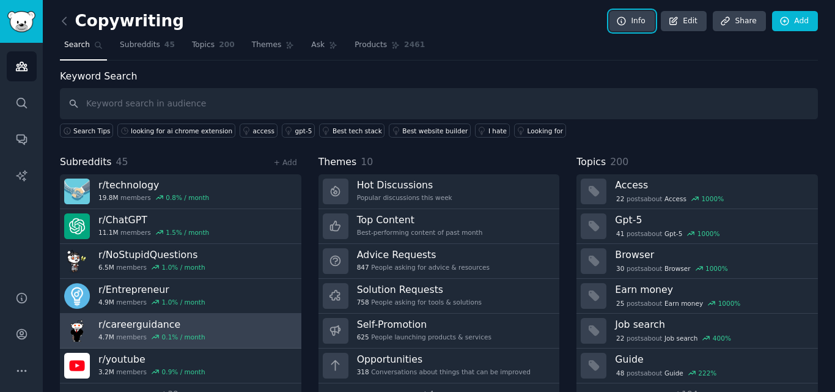
scroll to position [30, 0]
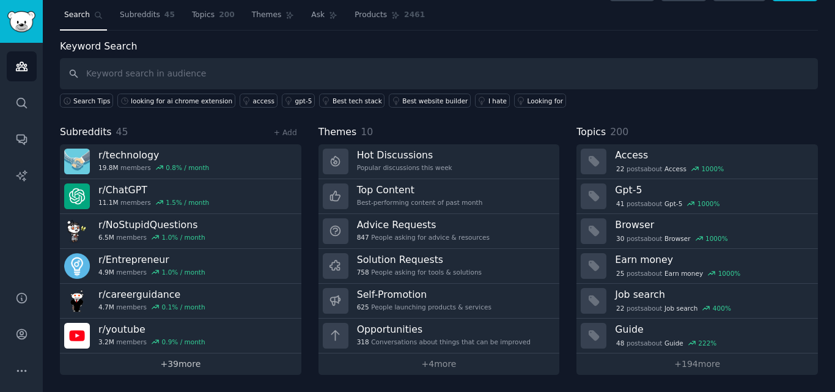
click at [182, 363] on link "+ 39 more" at bounding box center [181, 364] width 242 height 21
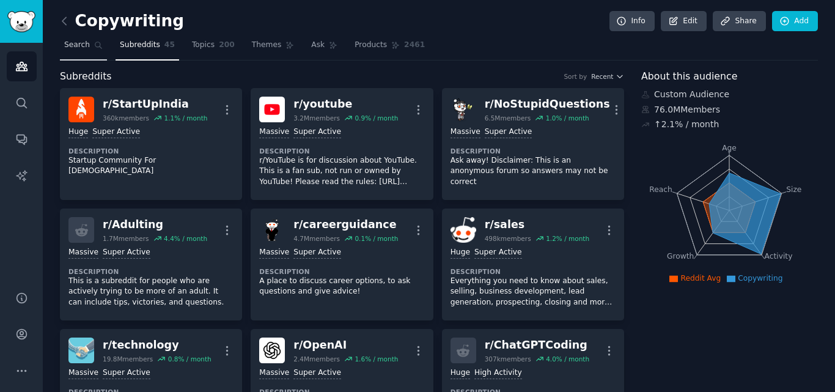
click at [67, 42] on span "Search" at bounding box center [77, 45] width 26 height 11
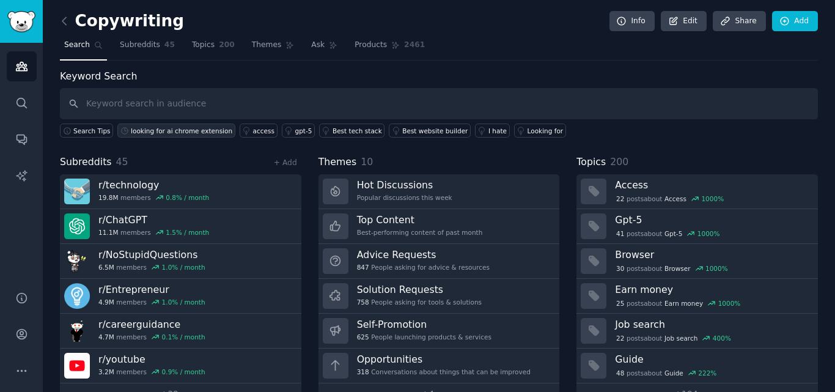
click at [178, 130] on div "looking for ai chrome extension" at bounding box center [182, 131] width 102 height 9
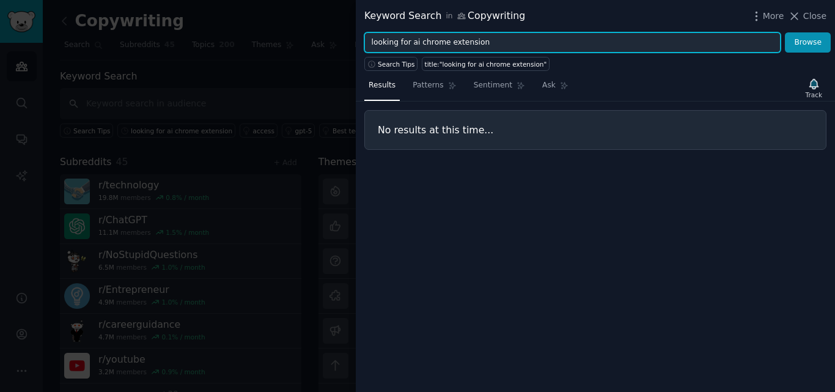
click at [418, 40] on input "looking for ai chrome extension" at bounding box center [573, 42] width 416 height 21
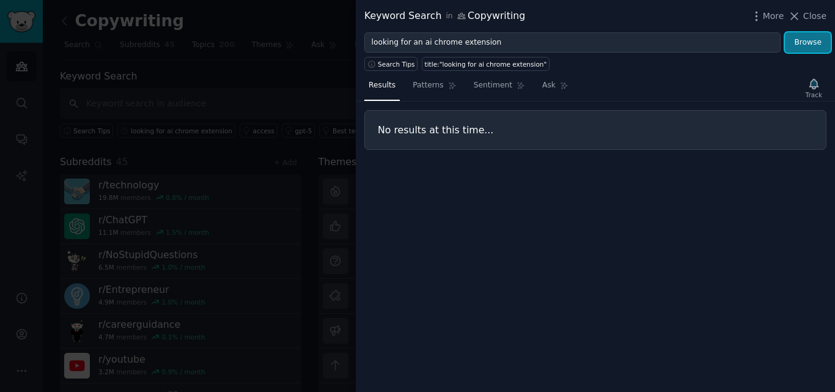
click at [796, 37] on button "Browse" at bounding box center [808, 42] width 46 height 21
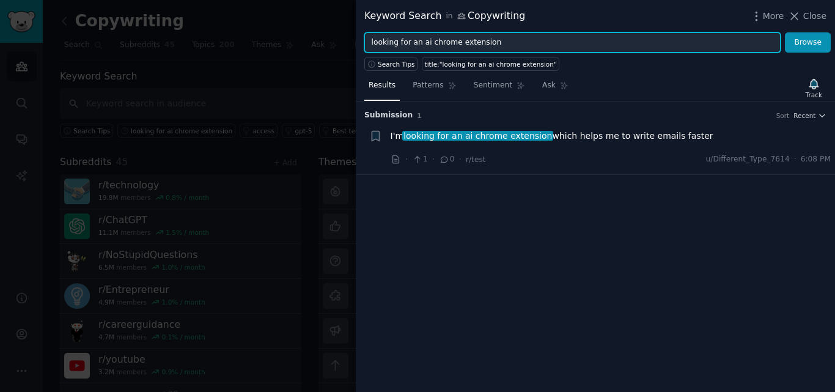
click at [418, 45] on input "looking for an ai chrome extension" at bounding box center [573, 42] width 416 height 21
type input "looking for ai chrome extension"
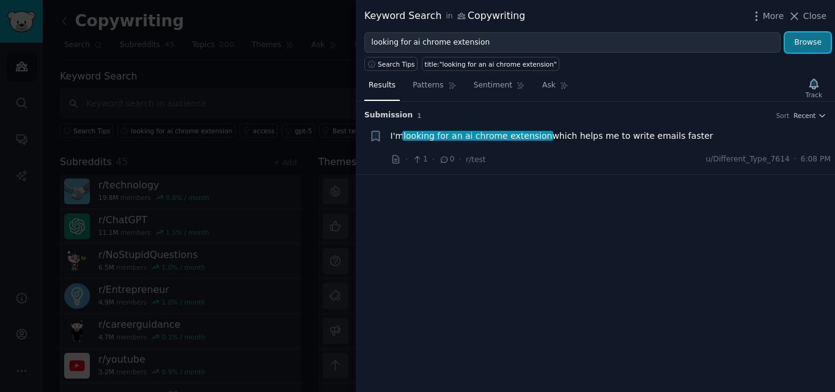
click at [805, 43] on button "Browse" at bounding box center [808, 42] width 46 height 21
